Goal: Communication & Community: Answer question/provide support

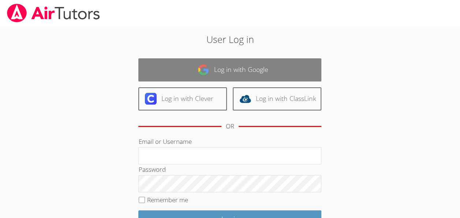
click at [246, 72] on link "Log in with Google" at bounding box center [229, 69] width 183 height 23
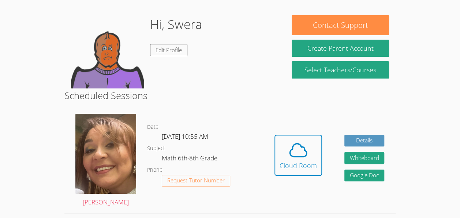
scroll to position [56, 0]
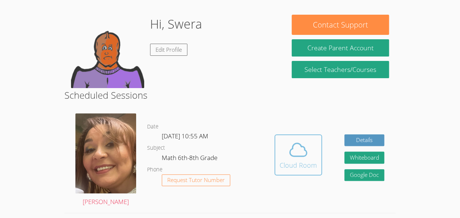
click at [301, 151] on icon at bounding box center [298, 149] width 21 height 21
click at [307, 164] on div "Cloud Room" at bounding box center [298, 165] width 37 height 10
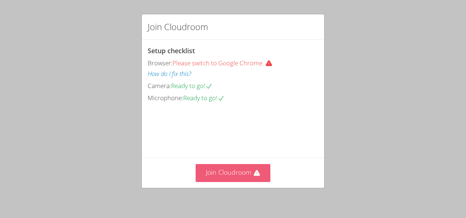
click at [228, 175] on button "Join Cloudroom" at bounding box center [233, 173] width 75 height 18
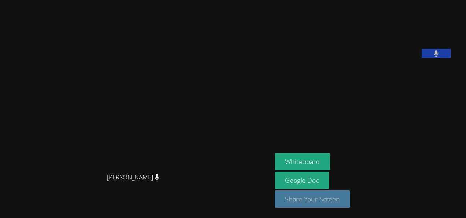
click at [297, 200] on button "Share Your Screen" at bounding box center [312, 198] width 75 height 17
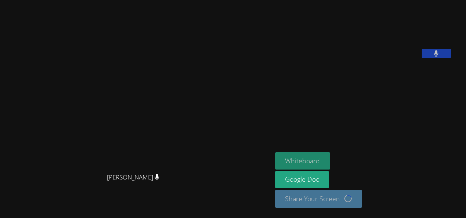
click at [305, 163] on button "Whiteboard" at bounding box center [302, 160] width 55 height 17
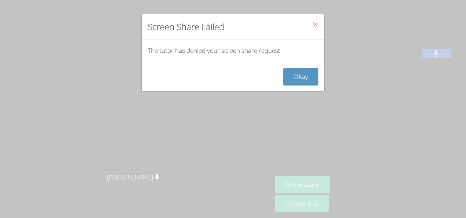
click at [312, 25] on icon "Close" at bounding box center [315, 24] width 6 height 6
click at [287, 74] on button "Okay" at bounding box center [300, 76] width 35 height 17
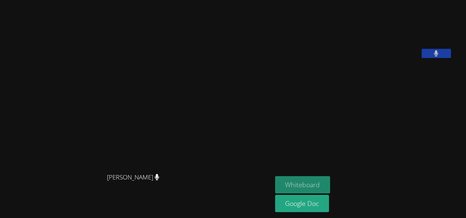
click at [304, 184] on button "Whiteboard" at bounding box center [302, 184] width 55 height 17
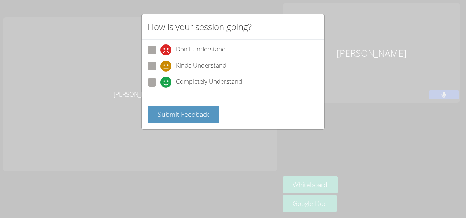
click at [160, 88] on span at bounding box center [160, 88] width 0 height 0
click at [160, 84] on input "Completely Understand" at bounding box center [163, 81] width 6 height 6
radio input "true"
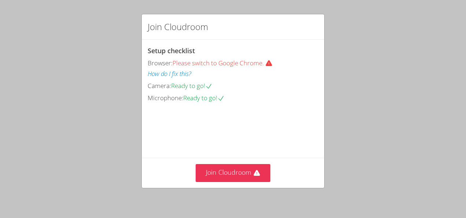
click at [232, 65] on span "Please switch to Google Chrome." at bounding box center [223, 63] width 103 height 8
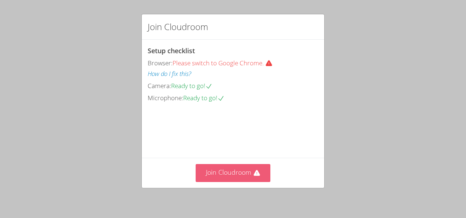
click at [230, 175] on button "Join Cloudroom" at bounding box center [233, 173] width 75 height 18
